Goal: Find specific page/section: Find specific page/section

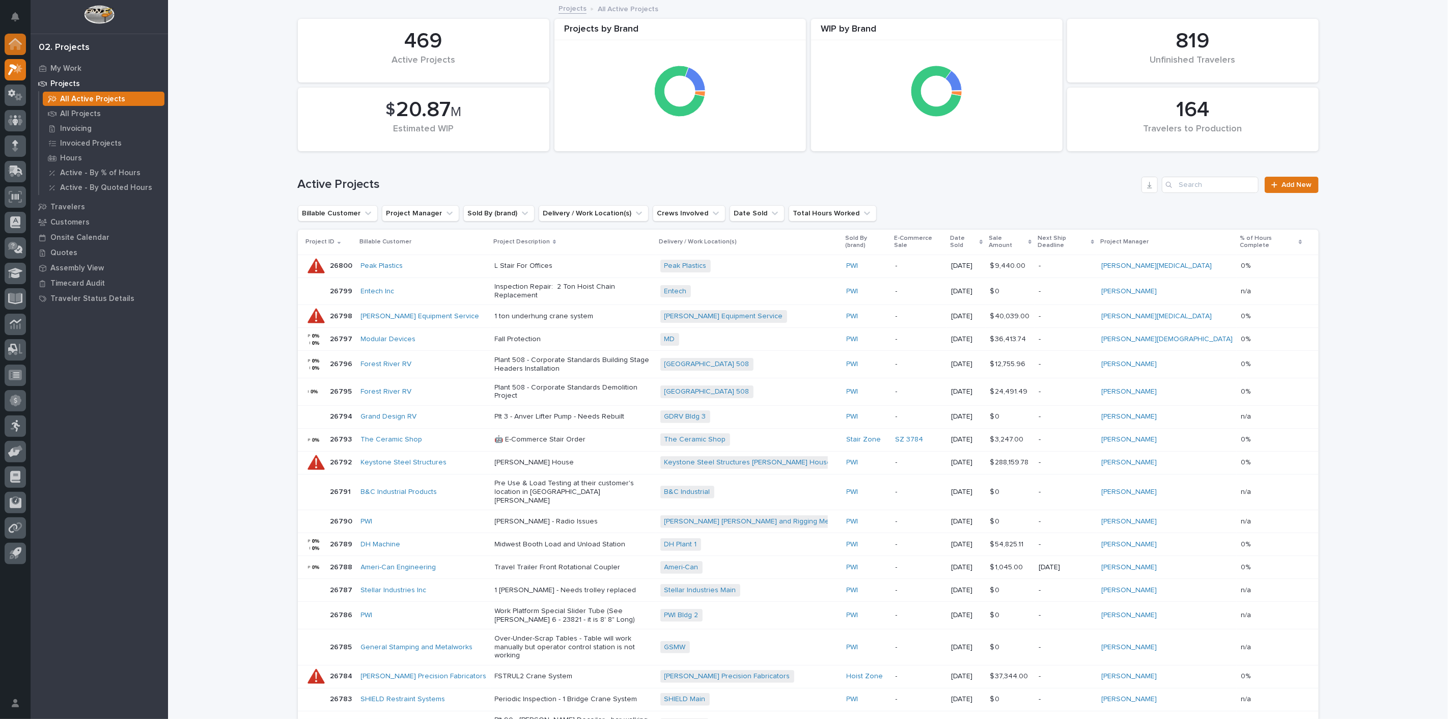
click at [19, 44] on icon at bounding box center [15, 45] width 10 height 10
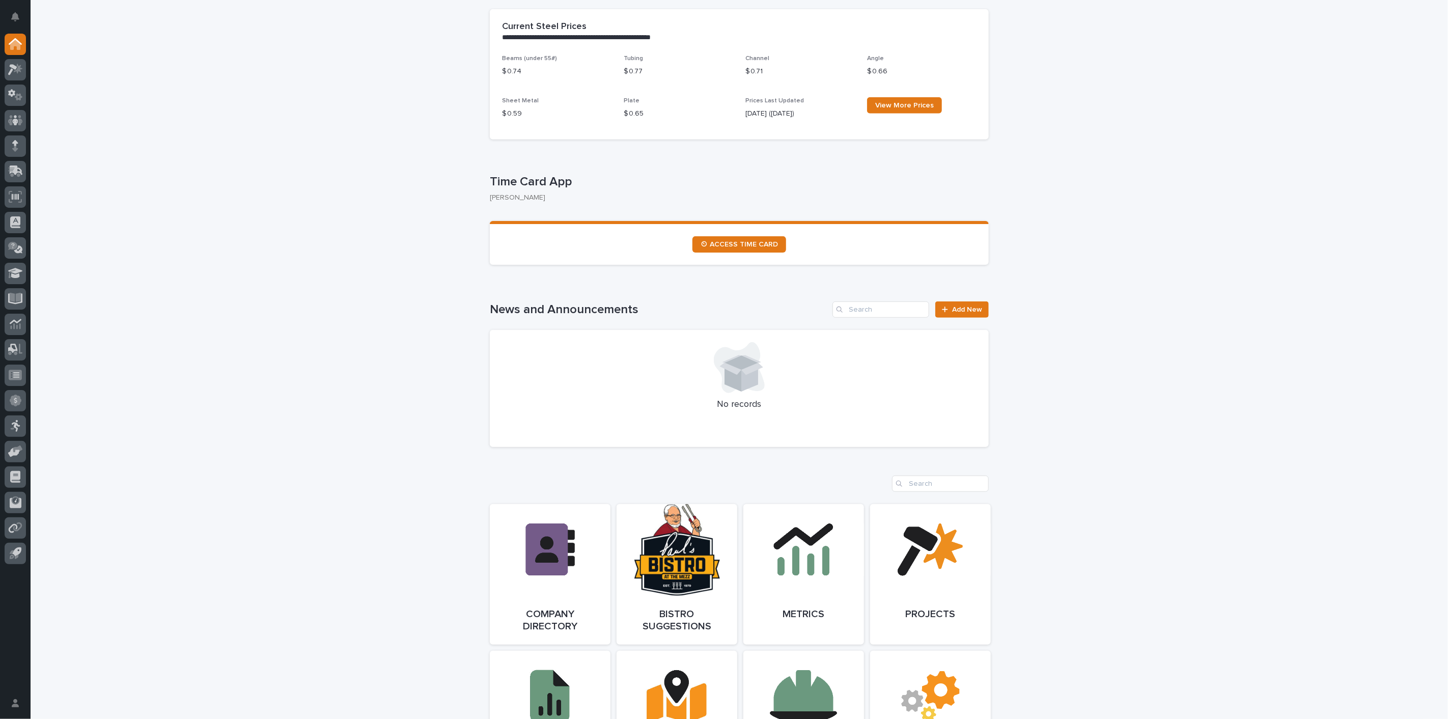
scroll to position [396, 0]
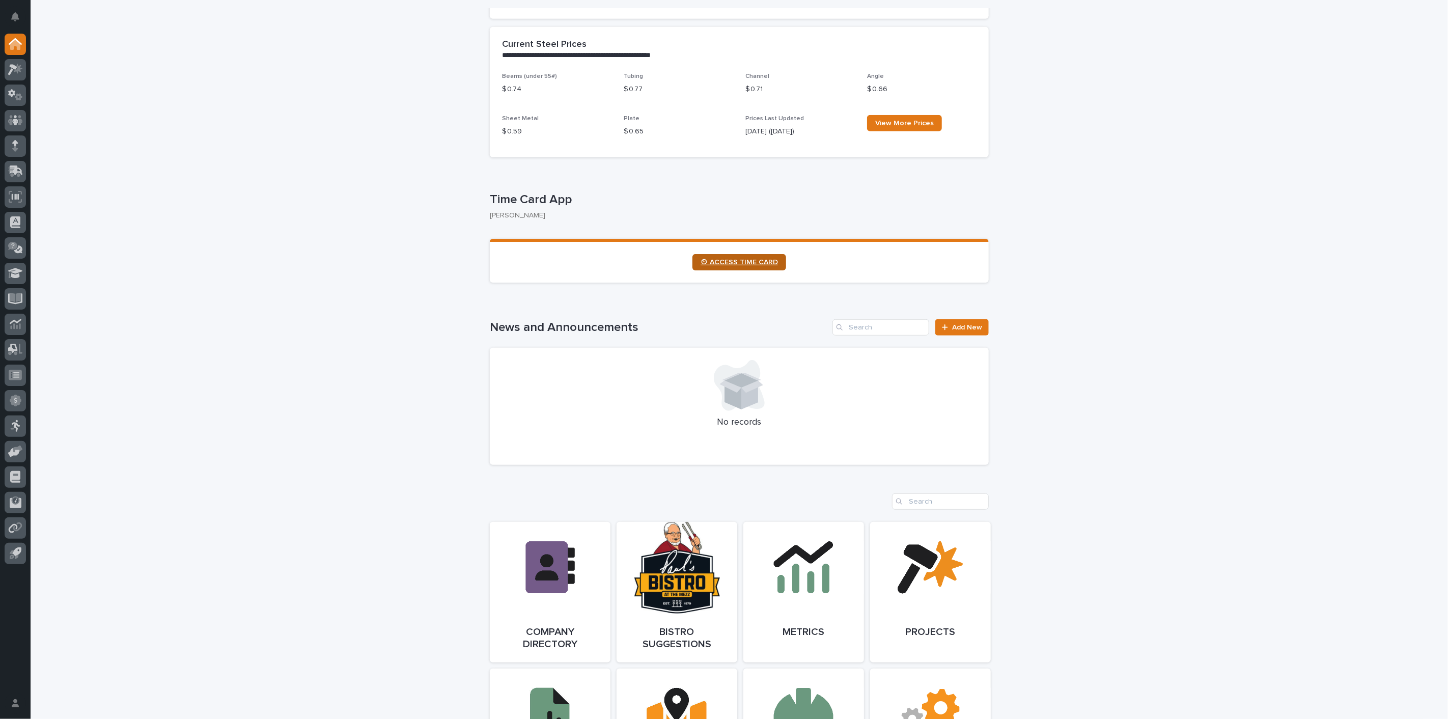
click at [710, 264] on span "⏲ ACCESS TIME CARD" at bounding box center [739, 262] width 77 height 7
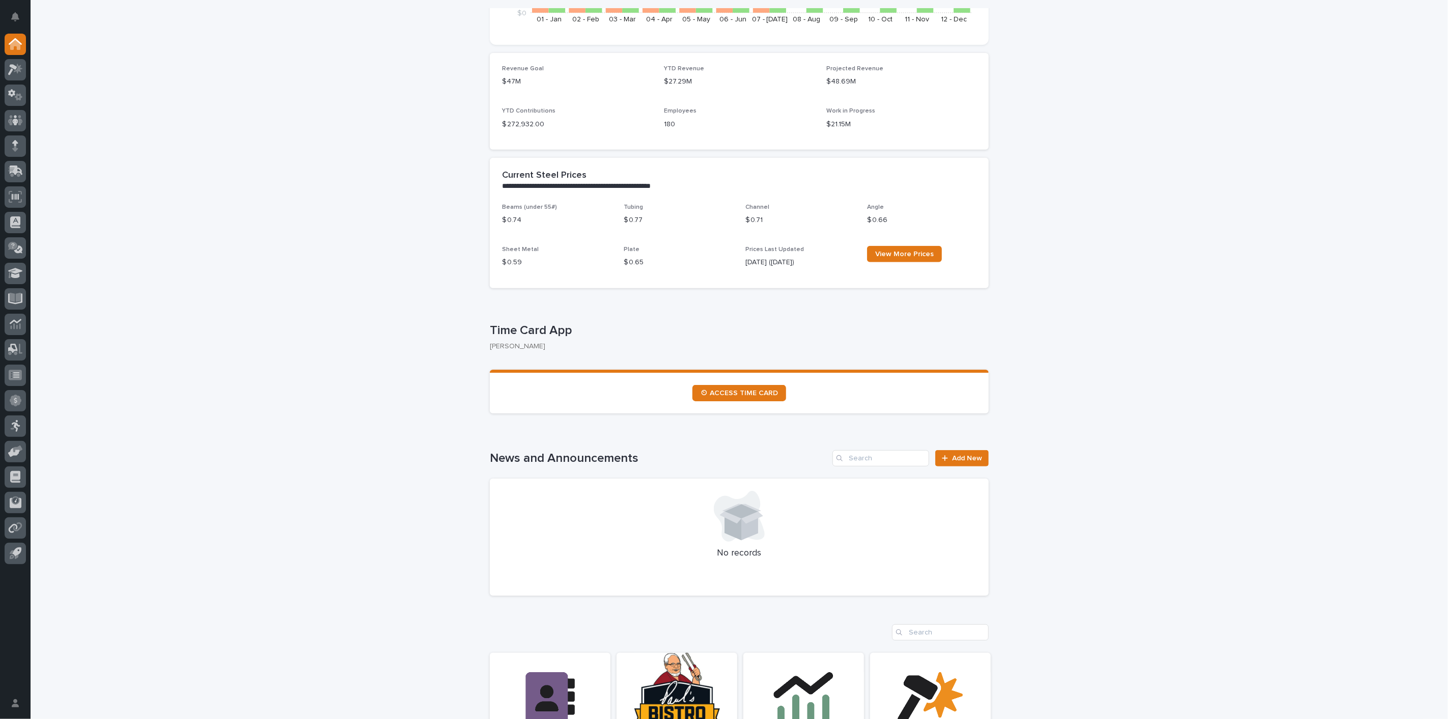
scroll to position [283, 0]
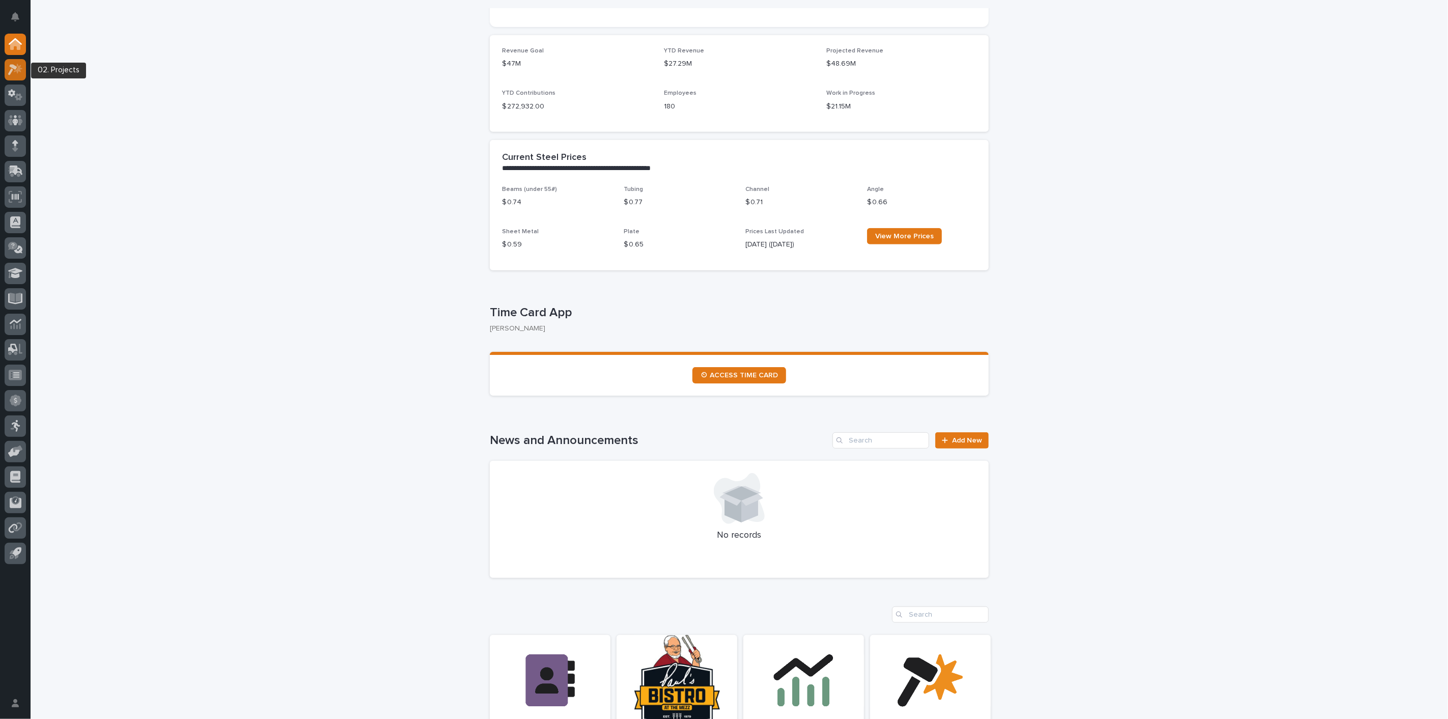
click at [20, 73] on icon at bounding box center [15, 70] width 15 height 12
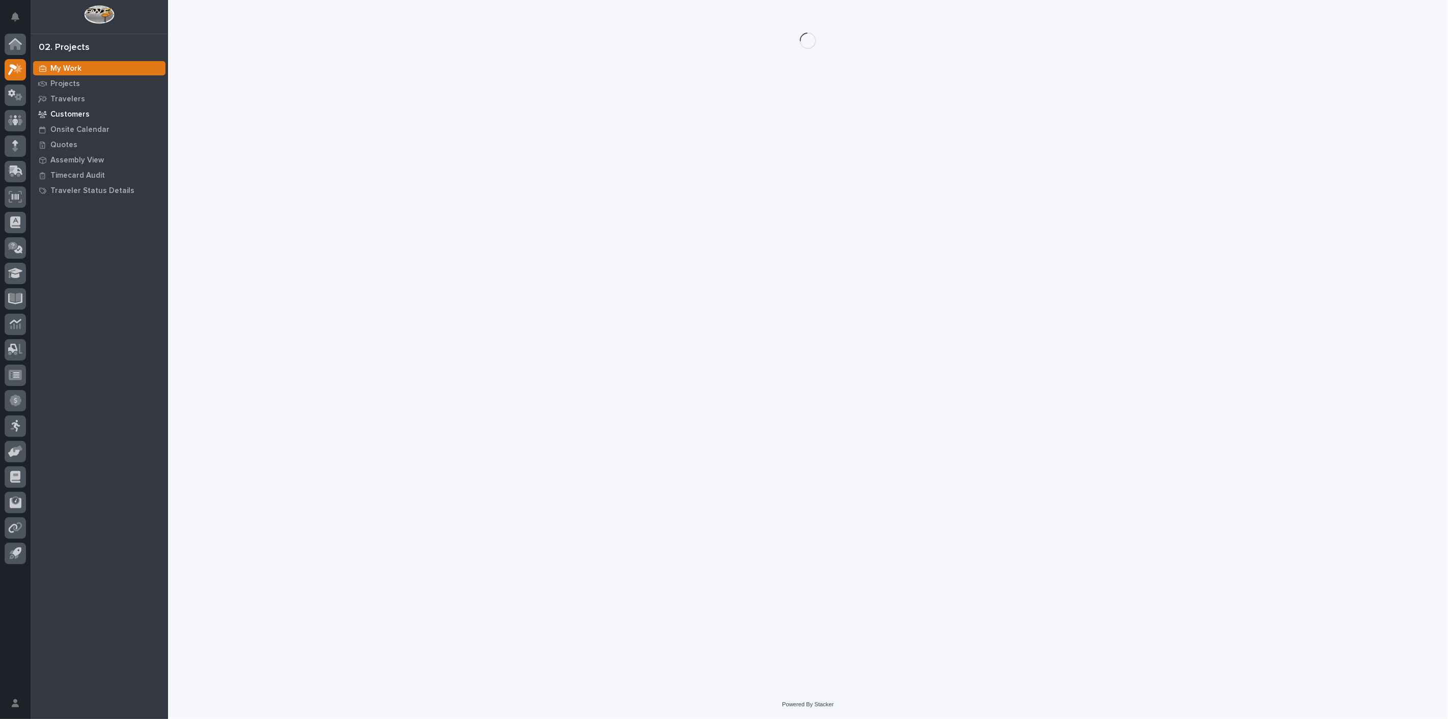
click at [78, 110] on p "Customers" at bounding box center [69, 114] width 39 height 9
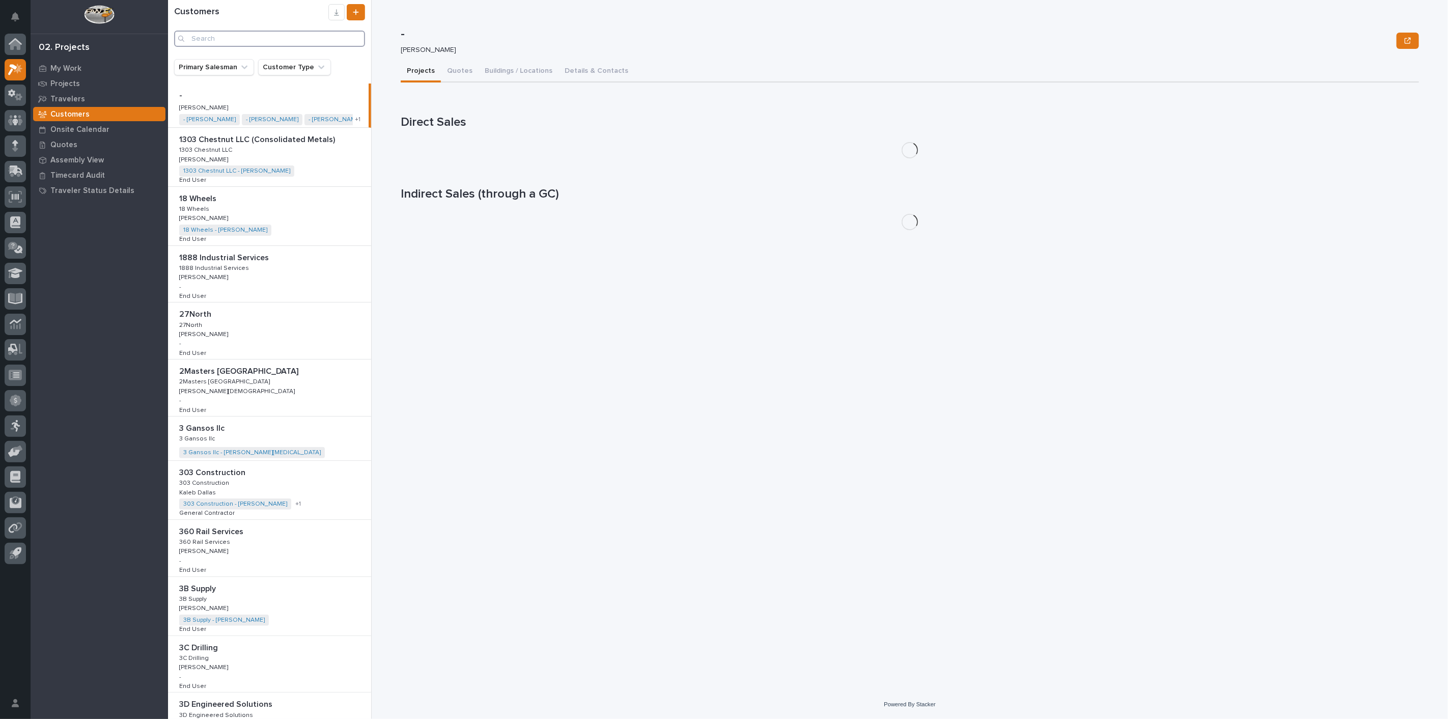
click at [257, 43] on input "Search" at bounding box center [269, 39] width 191 height 16
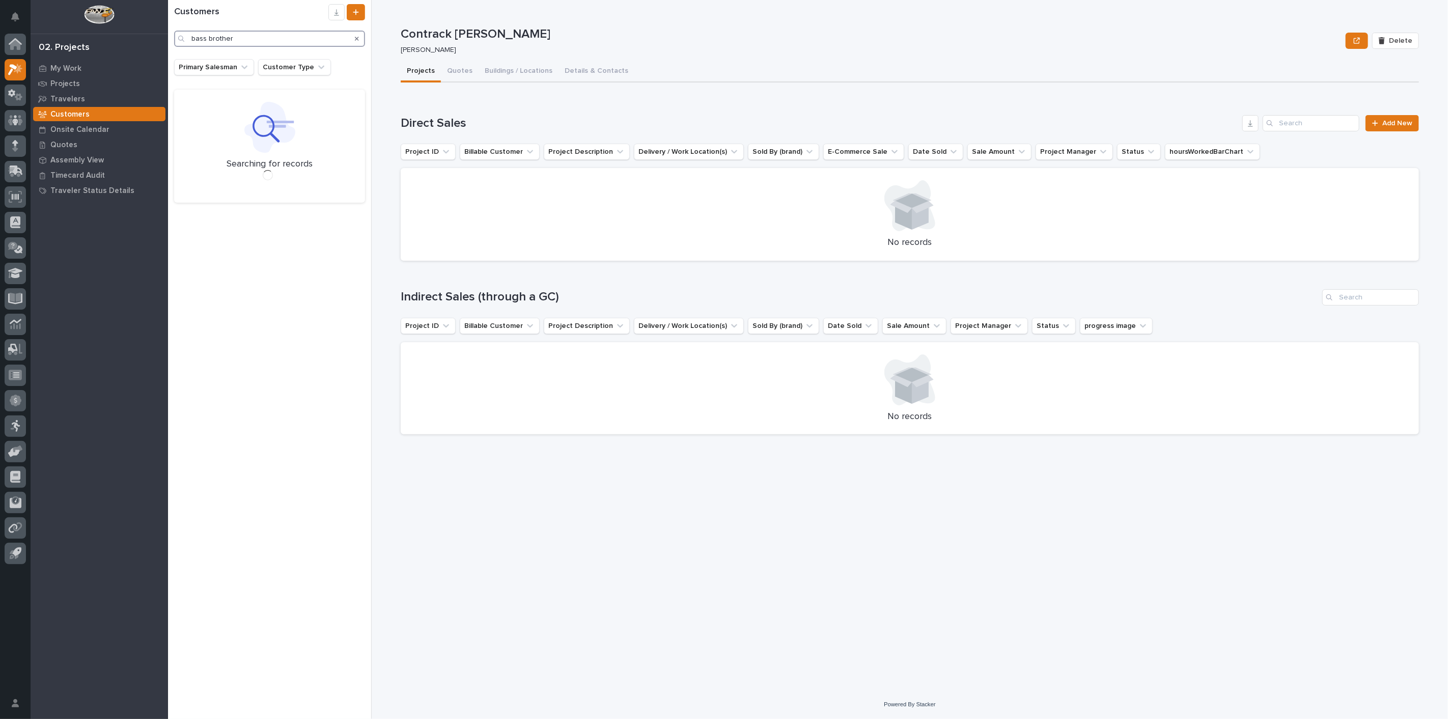
type input "bass brothers"
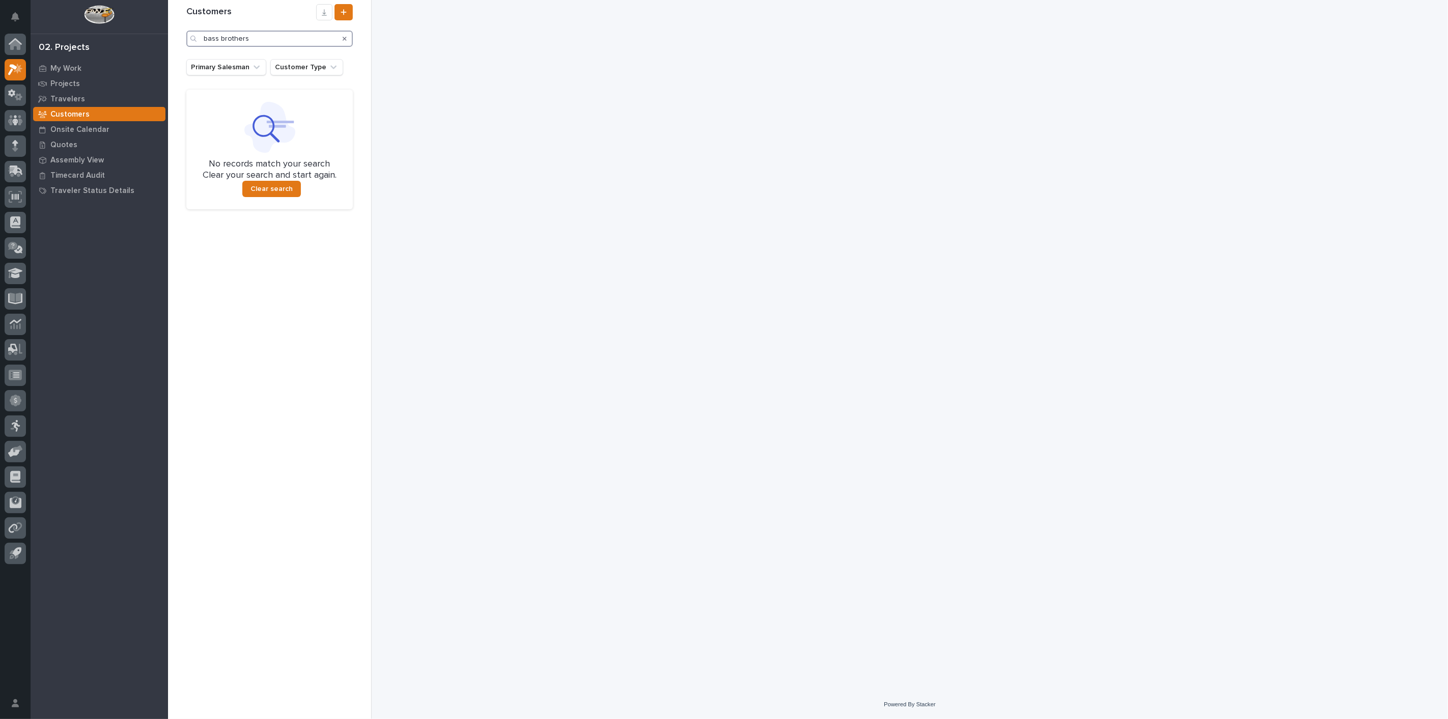
drag, startPoint x: 233, startPoint y: 34, endPoint x: 173, endPoint y: 34, distance: 59.6
click at [173, 34] on div "Customers bass brothers Primary Salesman Customer Type No records match your se…" at bounding box center [270, 359] width 204 height 719
click at [284, 32] on input "bass brothers" at bounding box center [269, 39] width 167 height 16
drag, startPoint x: 284, startPoint y: 32, endPoint x: 185, endPoint y: 39, distance: 98.6
click at [185, 39] on div "Customers bass brothers" at bounding box center [269, 25] width 179 height 43
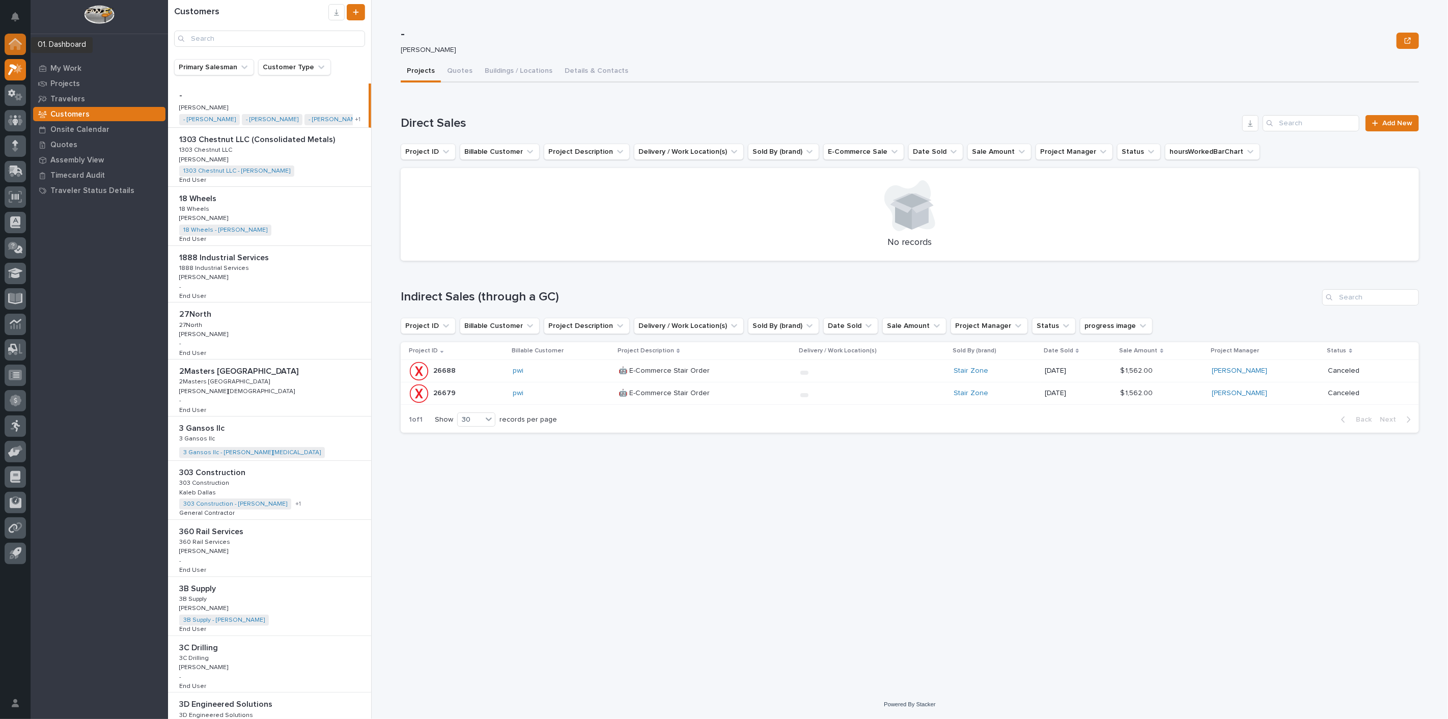
click at [18, 44] on icon at bounding box center [15, 45] width 10 height 10
